Goal: Task Accomplishment & Management: Use online tool/utility

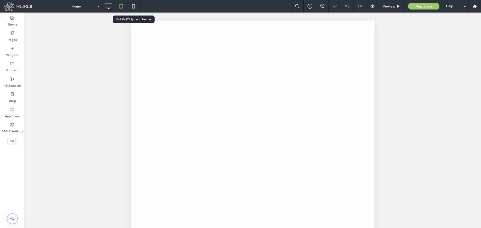
click at [132, 5] on use at bounding box center [133, 6] width 2 height 4
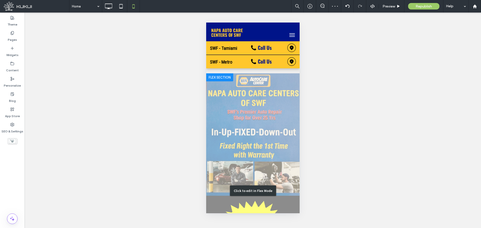
click at [234, 98] on div "Click to edit in Flex Mode" at bounding box center [252, 190] width 93 height 235
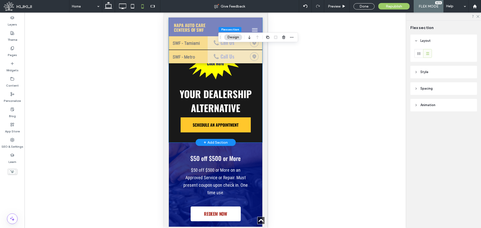
click at [233, 94] on span "Your Dealership Alternative" at bounding box center [215, 101] width 72 height 28
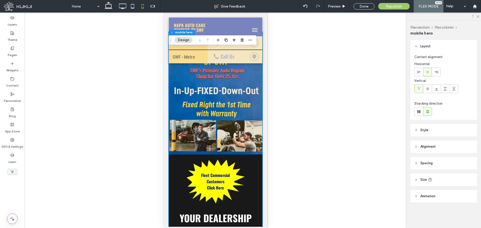
scroll to position [5, 0]
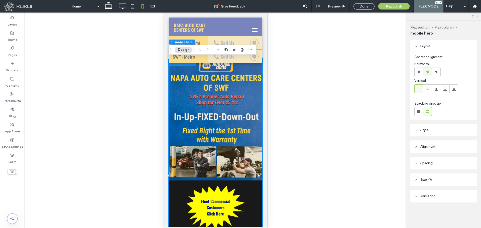
click at [233, 94] on div at bounding box center [215, 175] width 93 height 235
click at [193, 103] on div at bounding box center [215, 175] width 93 height 235
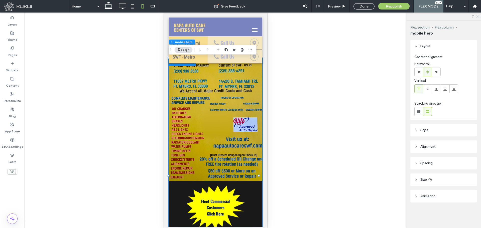
click at [427, 130] on span "Style" at bounding box center [424, 130] width 8 height 5
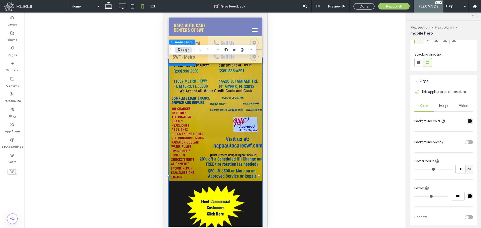
scroll to position [50, 0]
click at [444, 105] on span "Image" at bounding box center [443, 105] width 9 height 4
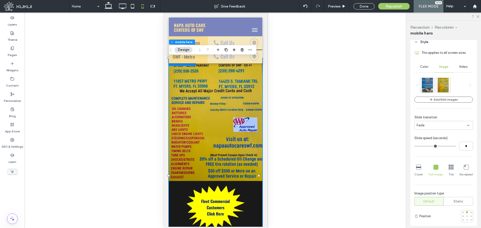
scroll to position [100, 0]
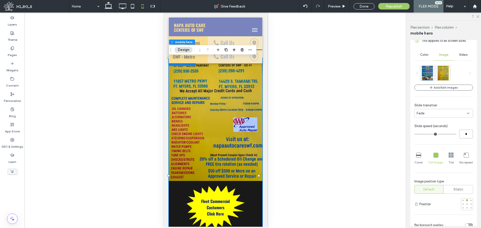
drag, startPoint x: 463, startPoint y: 133, endPoint x: 458, endPoint y: 135, distance: 4.8
click at [459, 135] on input "*" at bounding box center [466, 134] width 14 height 9
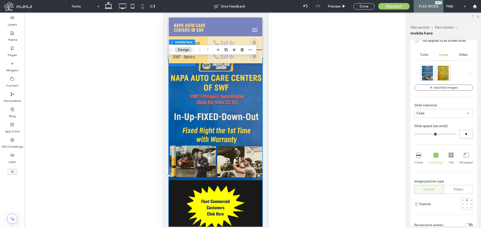
type input "*"
click at [327, 121] on div "Unhide? Yes" at bounding box center [216, 121] width 382 height 216
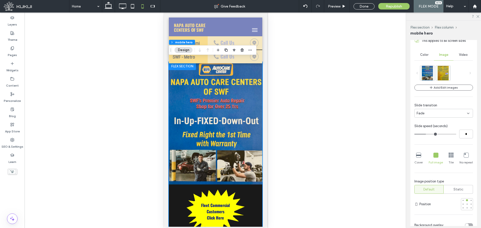
scroll to position [0, 0]
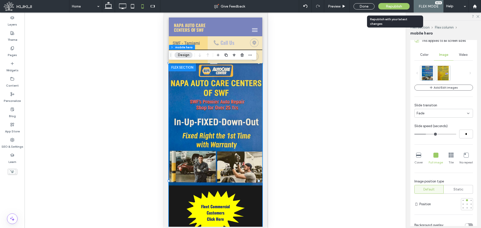
click at [391, 6] on span "Republish" at bounding box center [394, 6] width 16 height 4
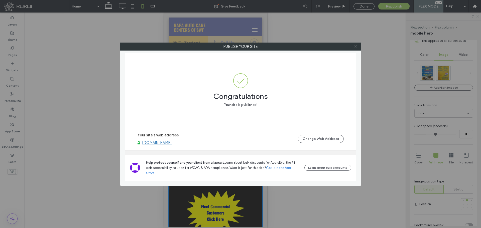
click at [356, 45] on icon at bounding box center [356, 47] width 4 height 4
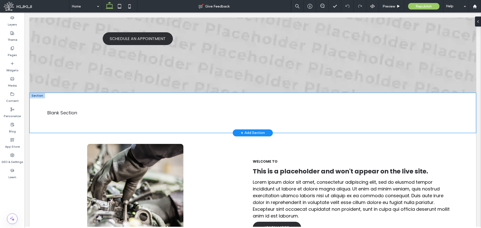
click at [65, 111] on span "Blank Section" at bounding box center [62, 113] width 30 height 6
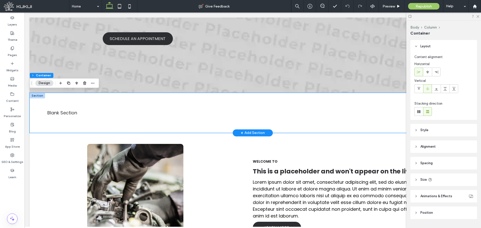
click at [65, 111] on span "Blank Section" at bounding box center [62, 113] width 30 height 6
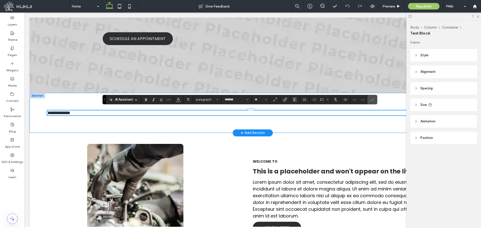
click at [64, 122] on div "**********" at bounding box center [253, 113] width 446 height 40
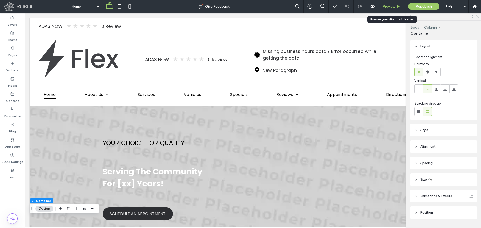
click at [389, 7] on span "Preview" at bounding box center [388, 6] width 13 height 4
